Goal: Task Accomplishment & Management: Manage account settings

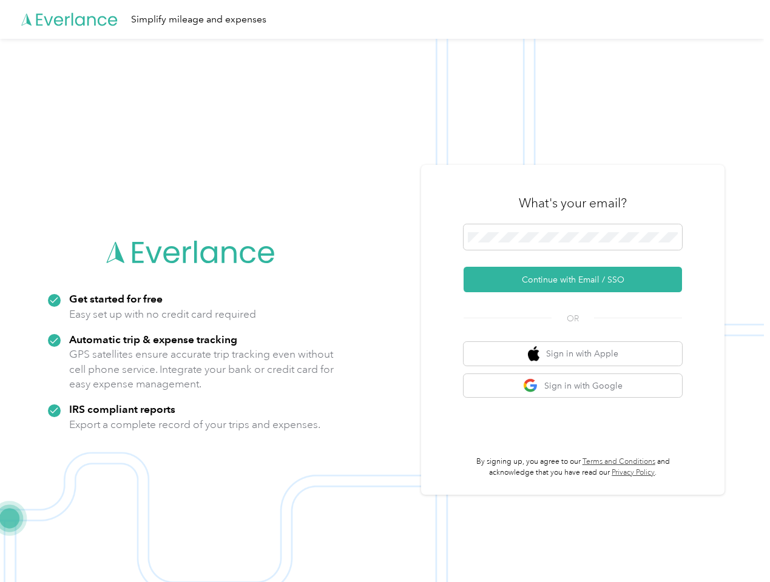
click at [385, 291] on img at bounding box center [382, 330] width 764 height 582
click at [385, 19] on div "Simplify mileage and expenses" at bounding box center [382, 19] width 764 height 39
click at [577, 280] on button "Continue with Email / SSO" at bounding box center [572, 279] width 218 height 25
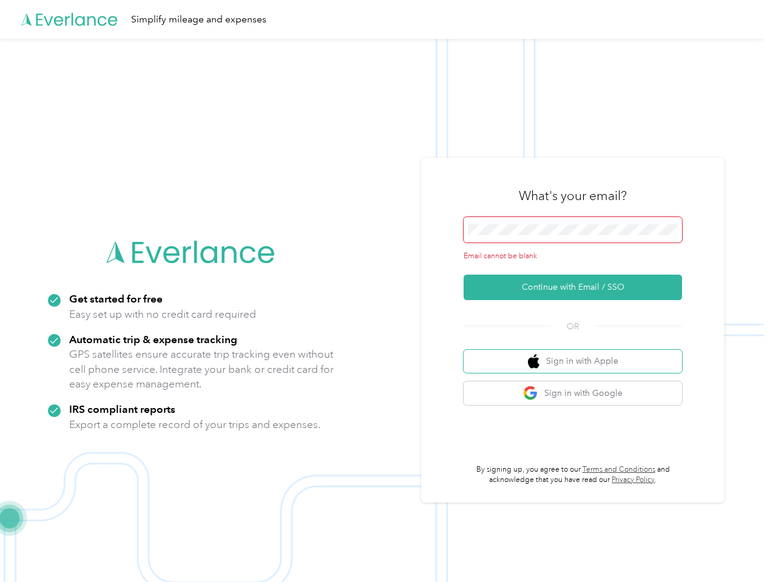
click at [577, 354] on button "Sign in with Apple" at bounding box center [572, 362] width 218 height 24
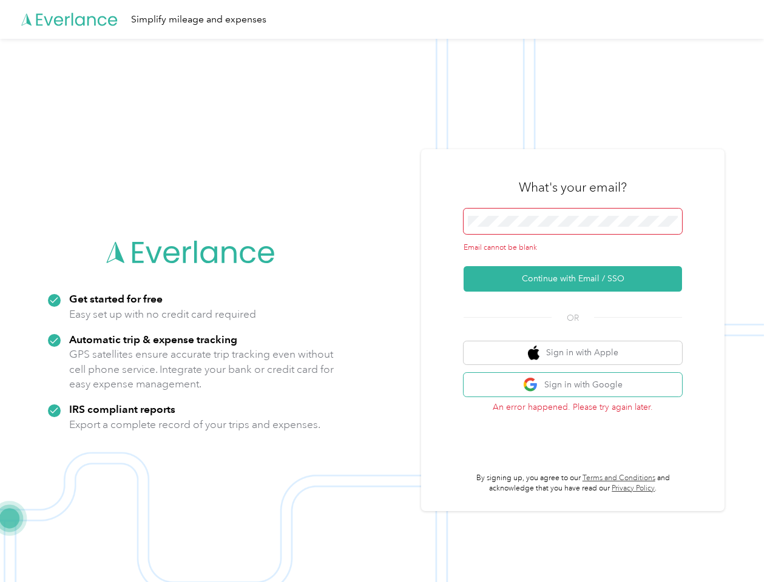
click at [577, 386] on button "Sign in with Google" at bounding box center [572, 385] width 218 height 24
